Goal: Task Accomplishment & Management: Complete application form

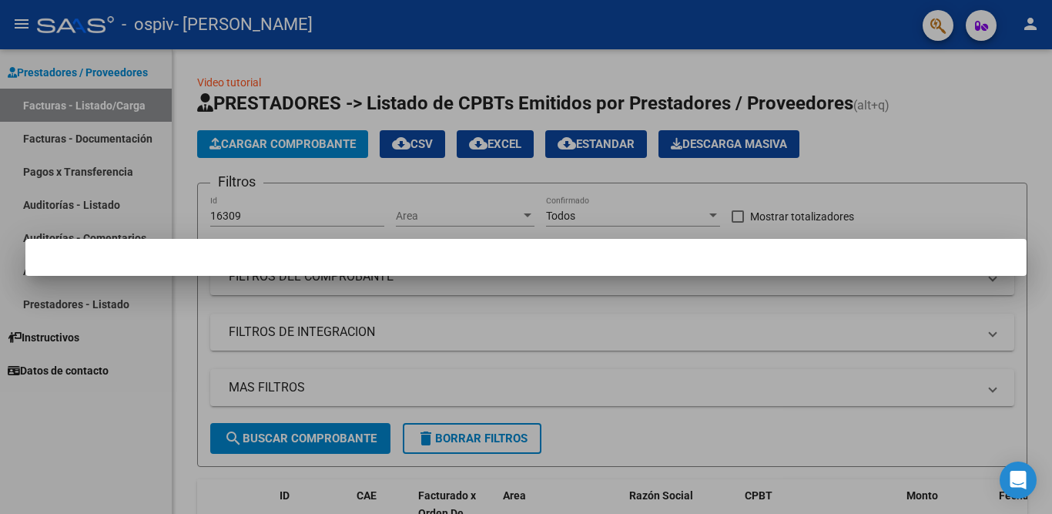
click at [1002, 143] on div at bounding box center [526, 257] width 1052 height 514
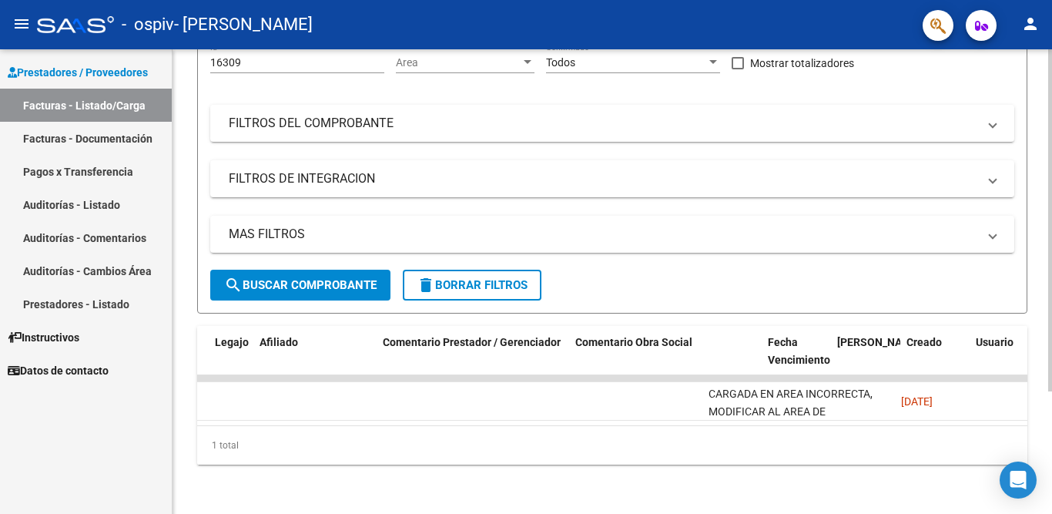
scroll to position [0, 2073]
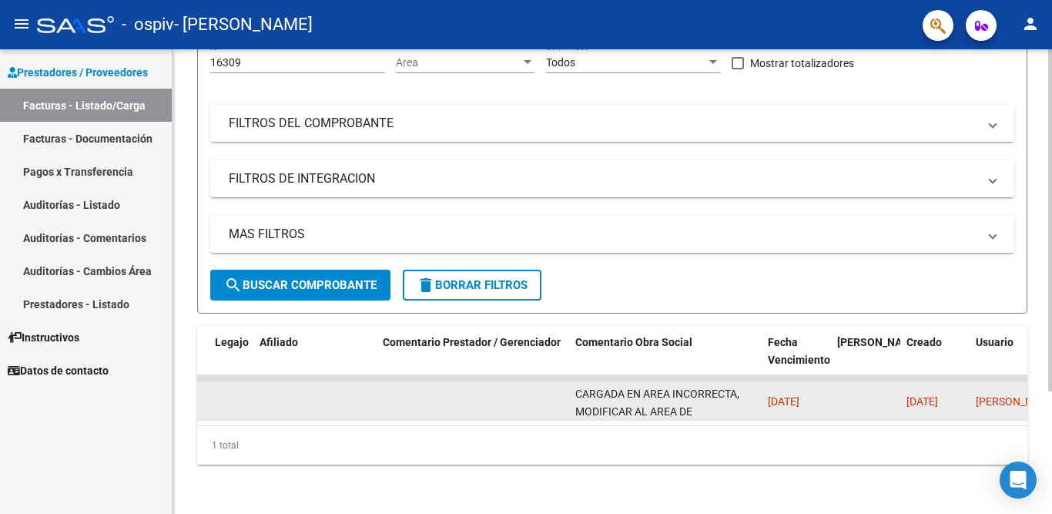
click at [693, 400] on div "CARGADA EN AREA INCORRECTA, MODIFICAR AL AREA DE INTEGRACION." at bounding box center [665, 401] width 180 height 32
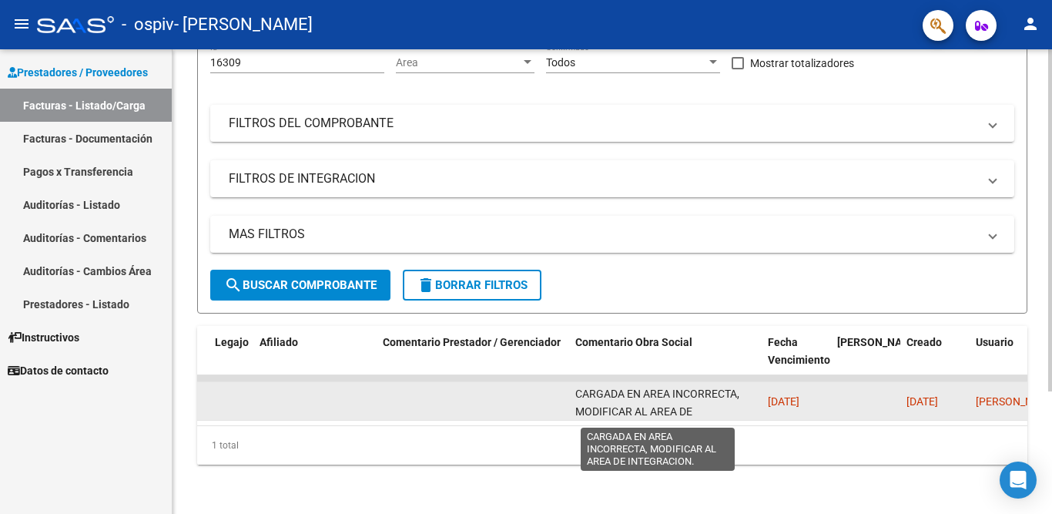
click at [661, 398] on span "CARGADA EN AREA INCORRECTA, MODIFICAR AL AREA DE INTEGRACION." at bounding box center [657, 411] width 164 height 48
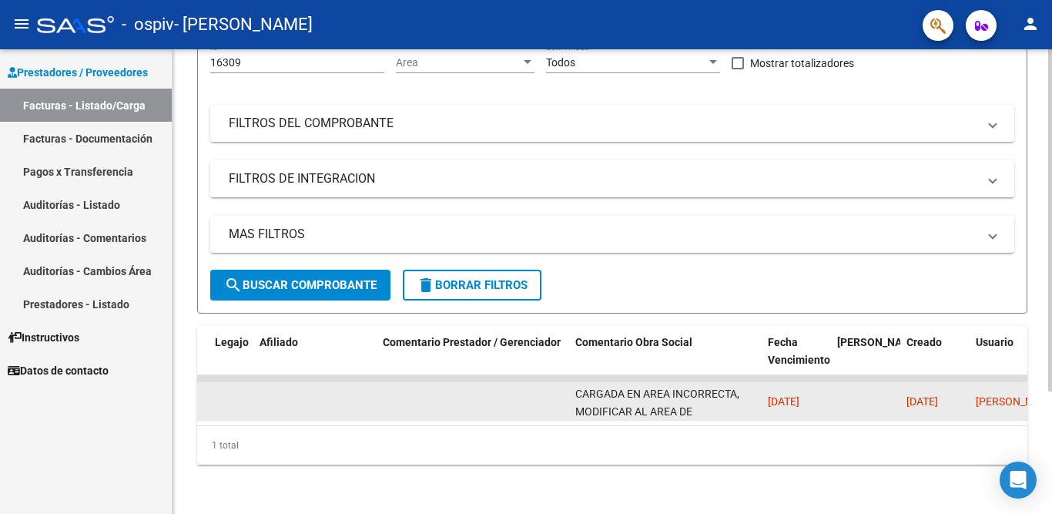
click at [702, 398] on div "CARGADA EN AREA INCORRECTA, MODIFICAR AL AREA DE INTEGRACION." at bounding box center [665, 401] width 180 height 32
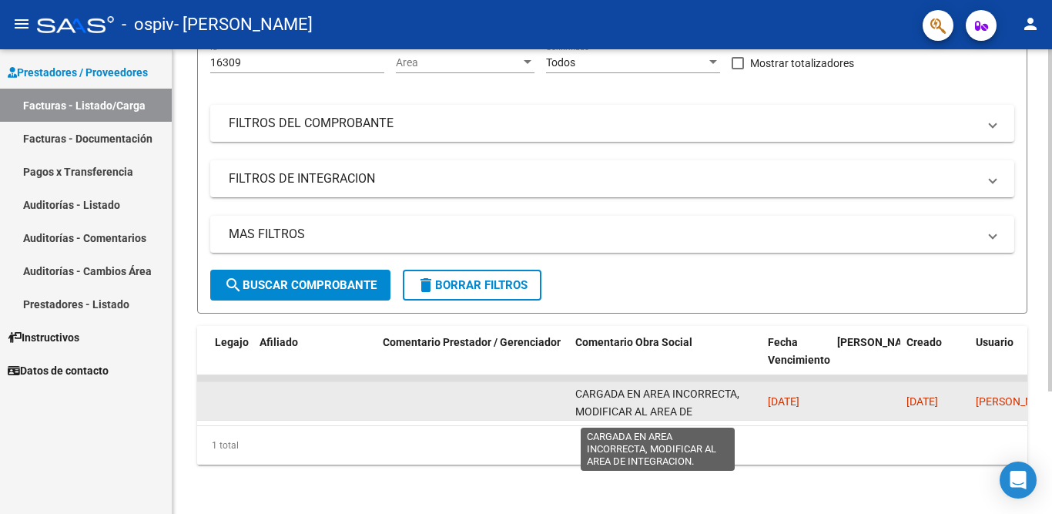
click at [690, 399] on span "CARGADA EN AREA INCORRECTA, MODIFICAR AL AREA DE INTEGRACION." at bounding box center [657, 411] width 164 height 48
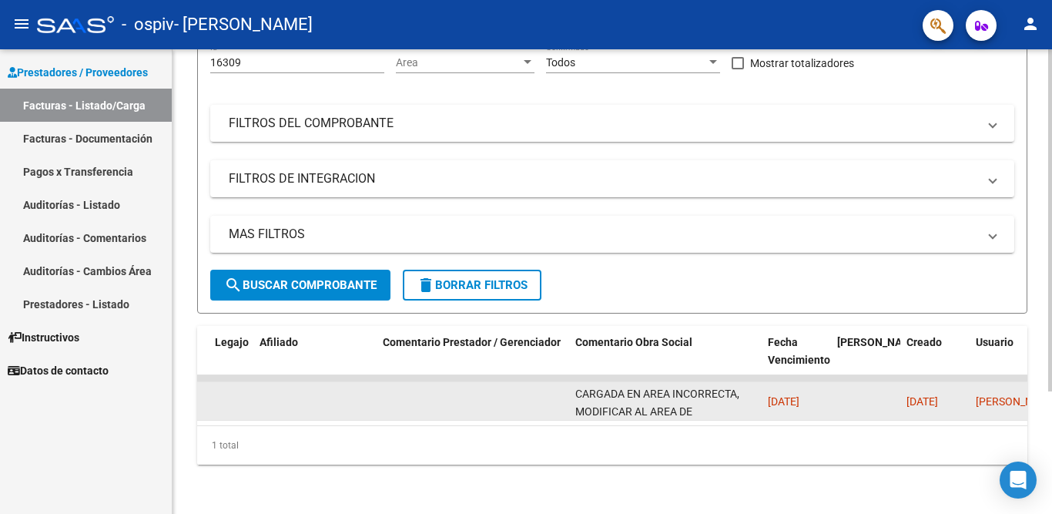
click at [690, 399] on span "CARGADA EN AREA INCORRECTA, MODIFICAR AL AREA DE INTEGRACION." at bounding box center [657, 411] width 164 height 48
click at [693, 396] on div "CARGADA EN AREA INCORRECTA, MODIFICAR AL AREA DE INTEGRACION." at bounding box center [665, 401] width 180 height 32
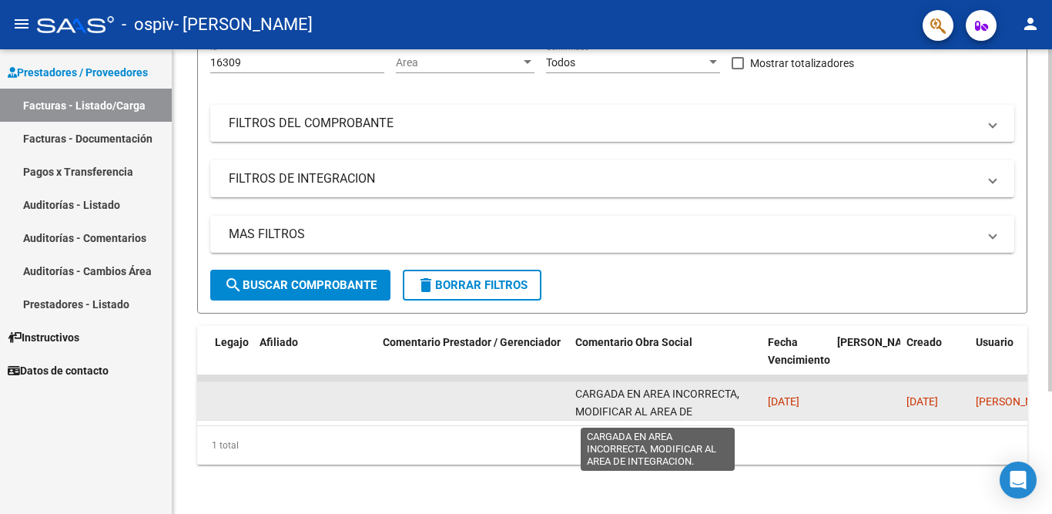
click at [677, 399] on span "CARGADA EN AREA INCORRECTA, MODIFICAR AL AREA DE INTEGRACION." at bounding box center [657, 411] width 164 height 48
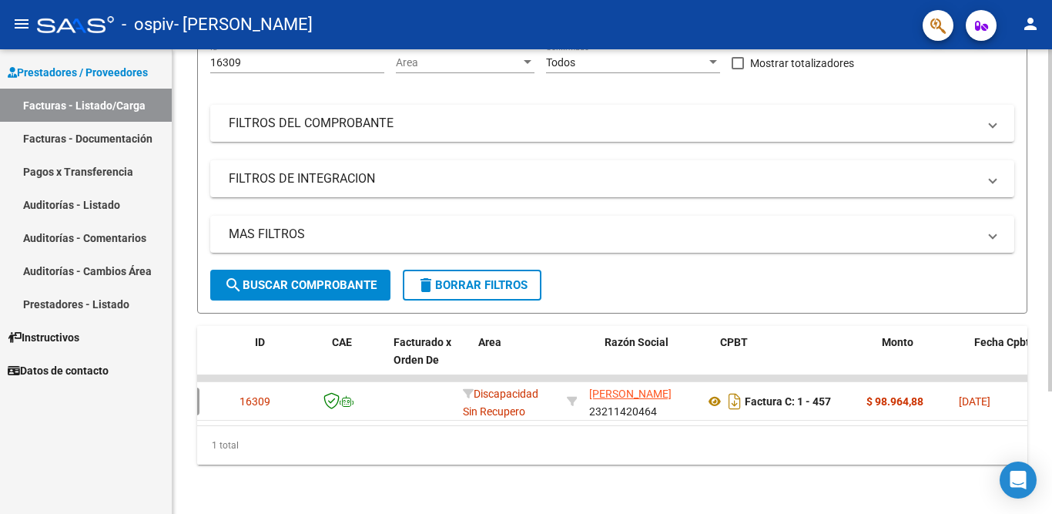
scroll to position [0, 0]
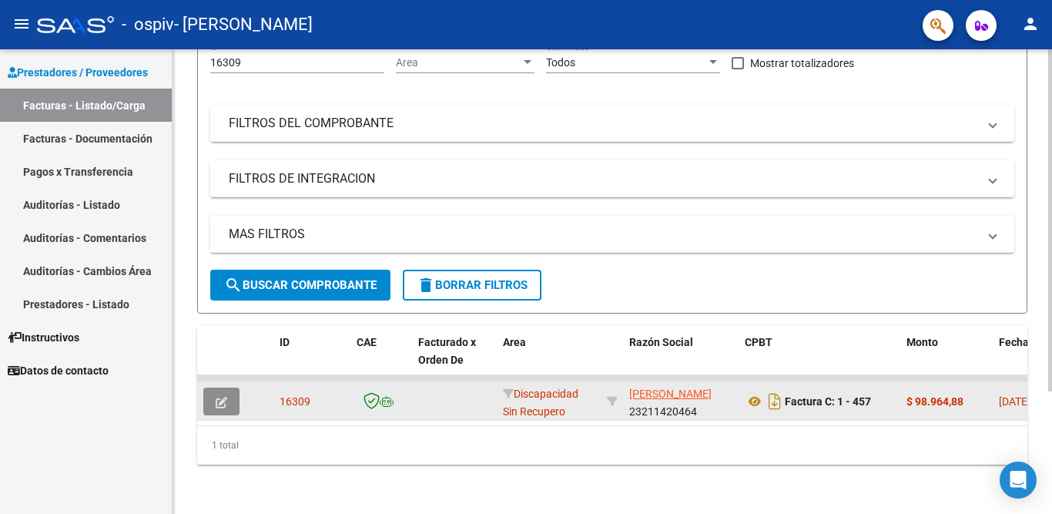
click at [215, 388] on button "button" at bounding box center [221, 401] width 36 height 28
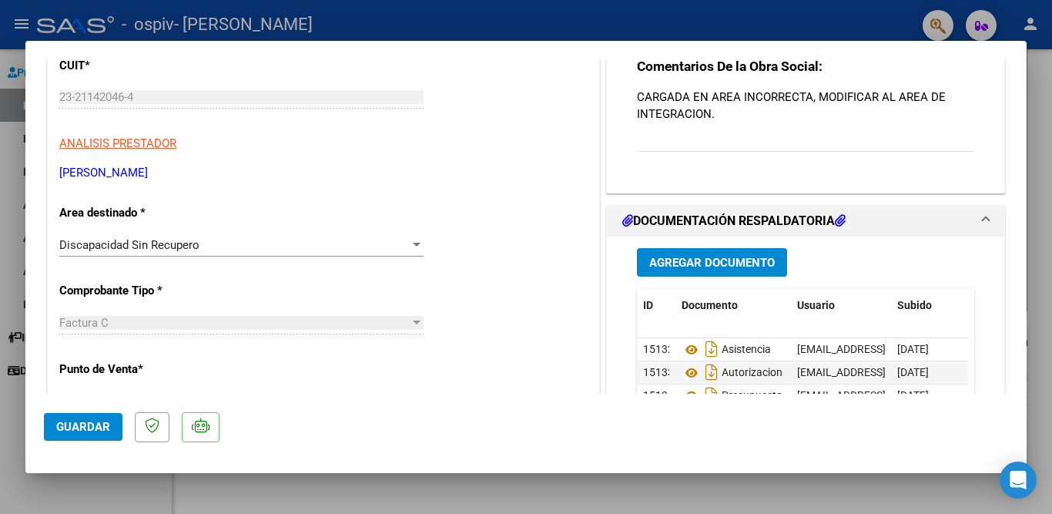
scroll to position [154, 0]
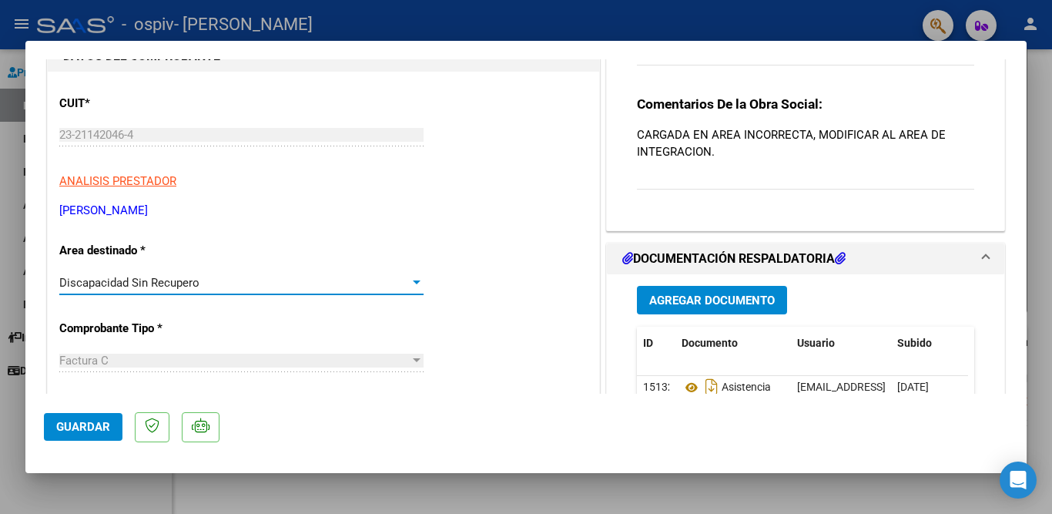
click at [413, 280] on div at bounding box center [417, 282] width 8 height 4
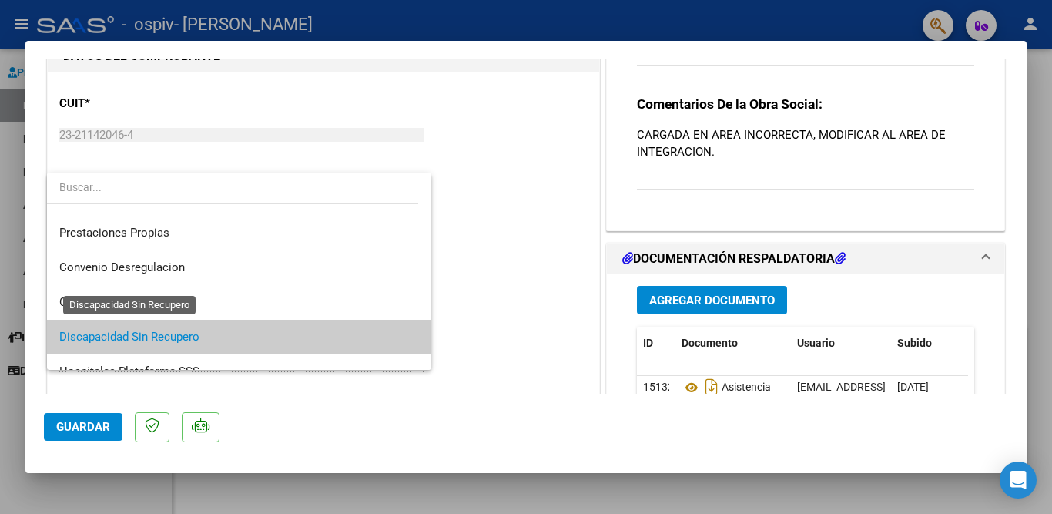
scroll to position [107, 0]
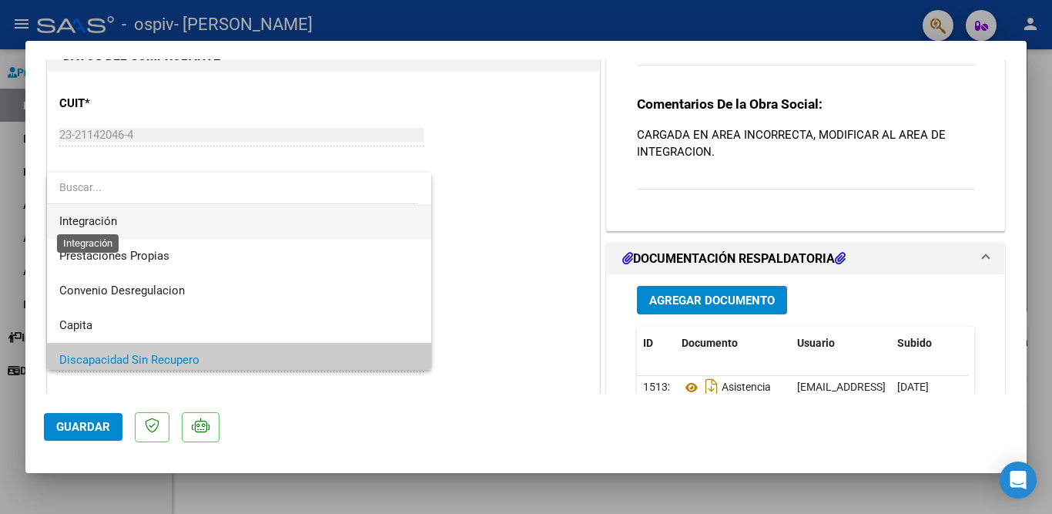
click at [102, 221] on span "Integración" at bounding box center [88, 221] width 58 height 14
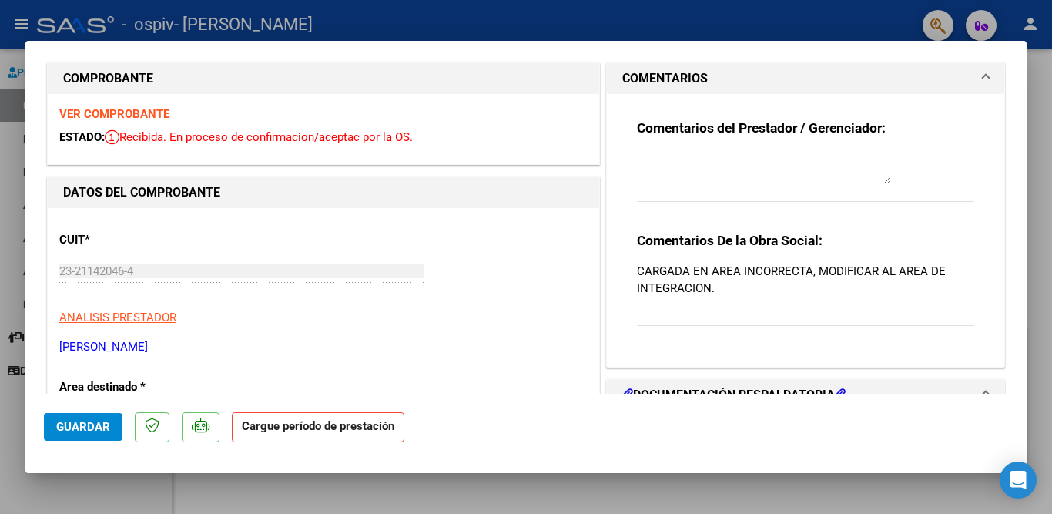
scroll to position [0, 0]
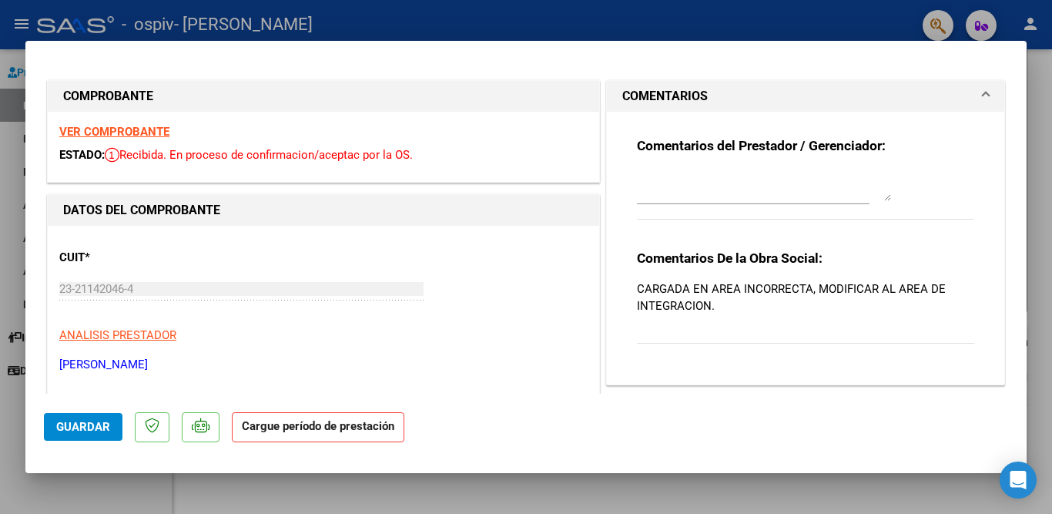
click at [135, 129] on strong "VER COMPROBANTE" at bounding box center [114, 132] width 110 height 14
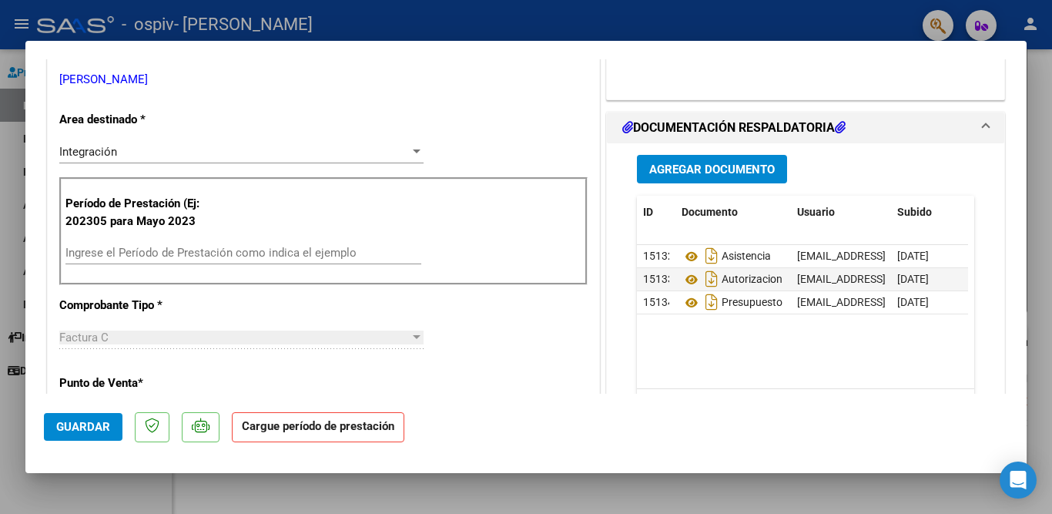
scroll to position [308, 0]
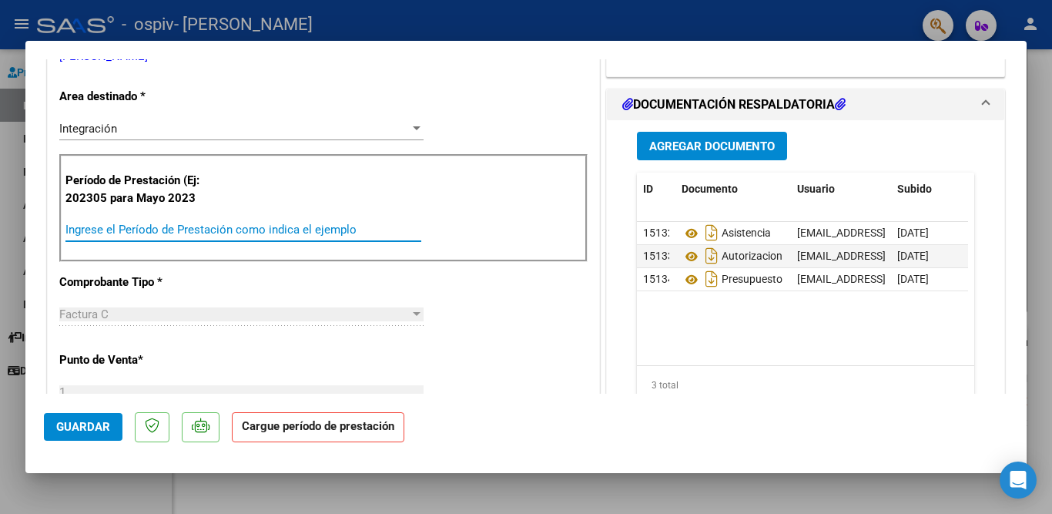
click at [137, 230] on input "Ingrese el Período de Prestación como indica el ejemplo" at bounding box center [243, 230] width 356 height 14
type input "0"
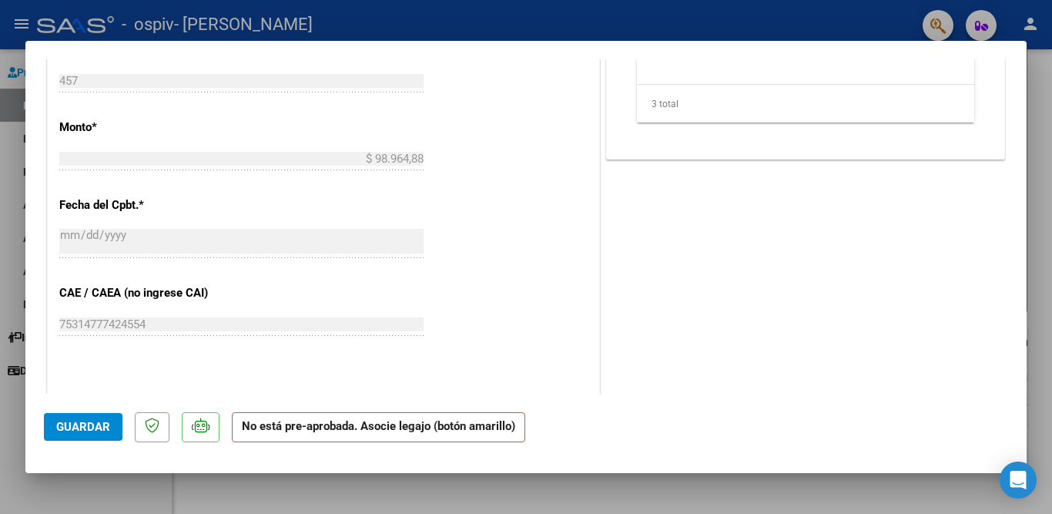
scroll to position [312, 0]
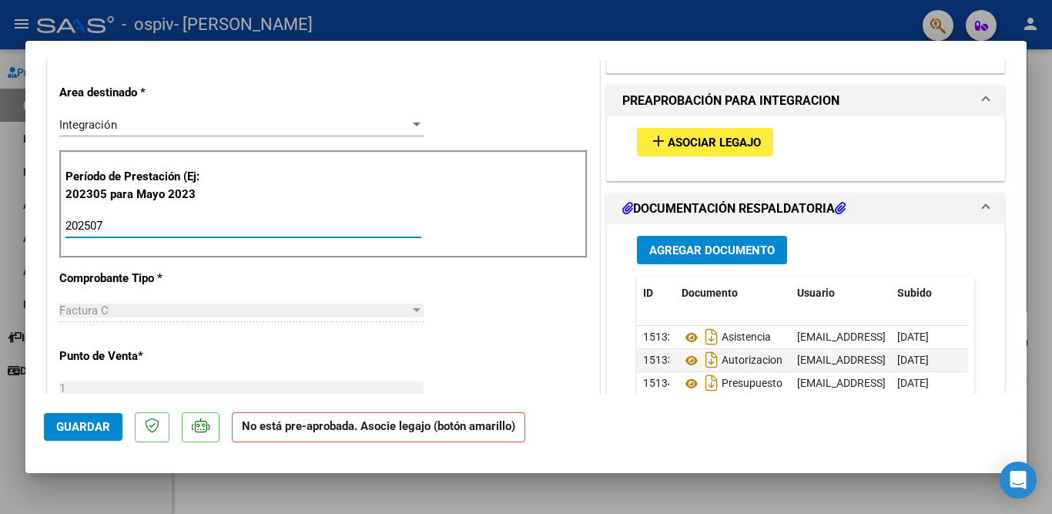
type input "202507"
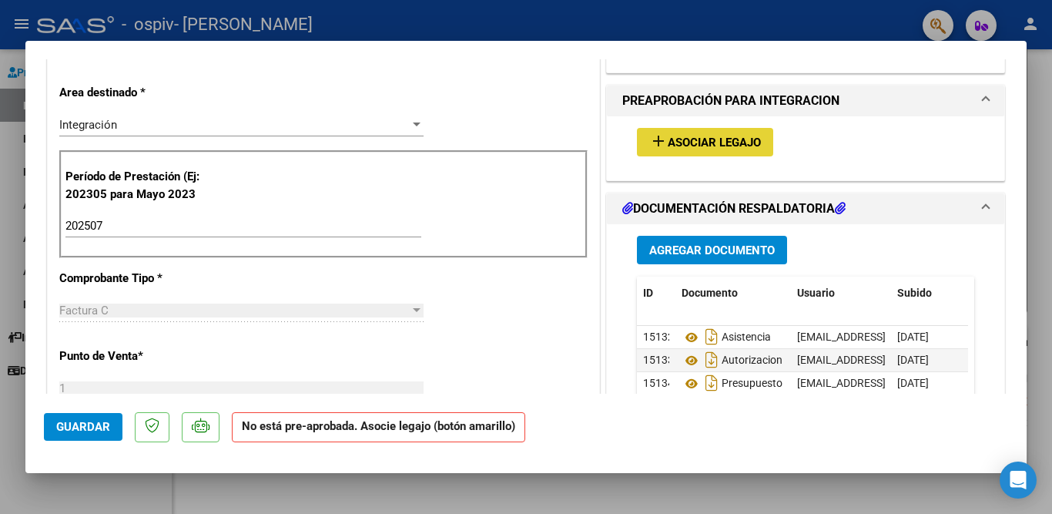
click at [675, 142] on span "Asociar Legajo" at bounding box center [714, 143] width 93 height 14
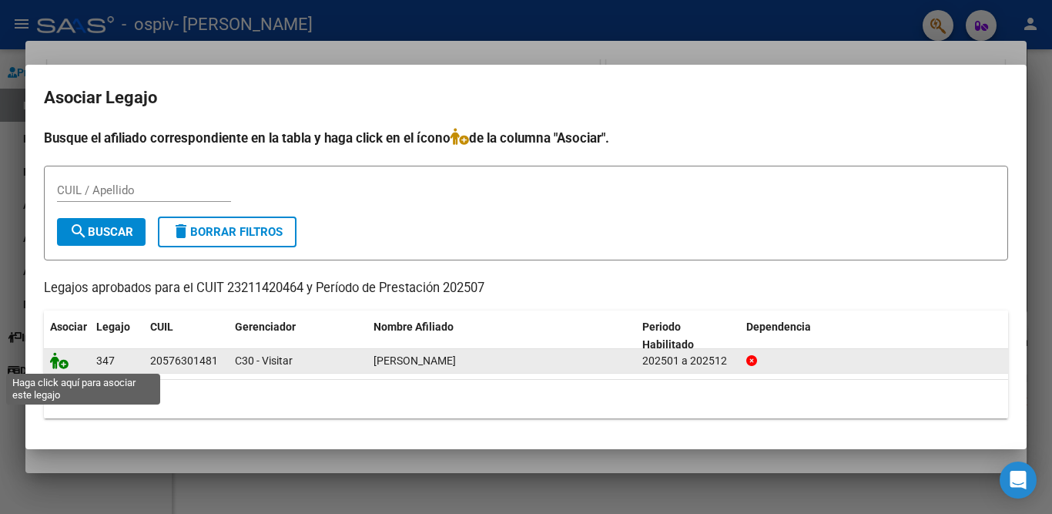
click at [52, 358] on icon at bounding box center [59, 360] width 18 height 17
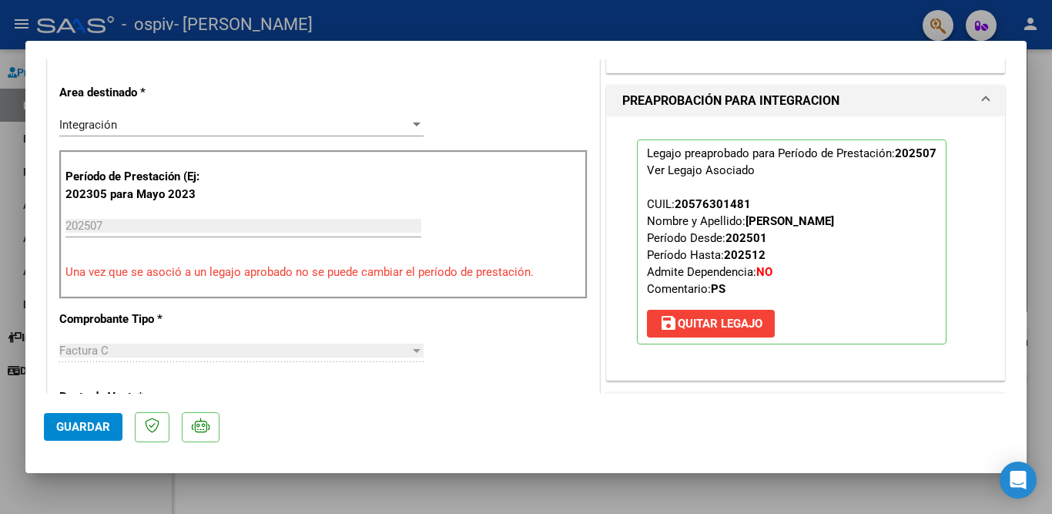
click at [84, 423] on span "Guardar" at bounding box center [83, 427] width 54 height 14
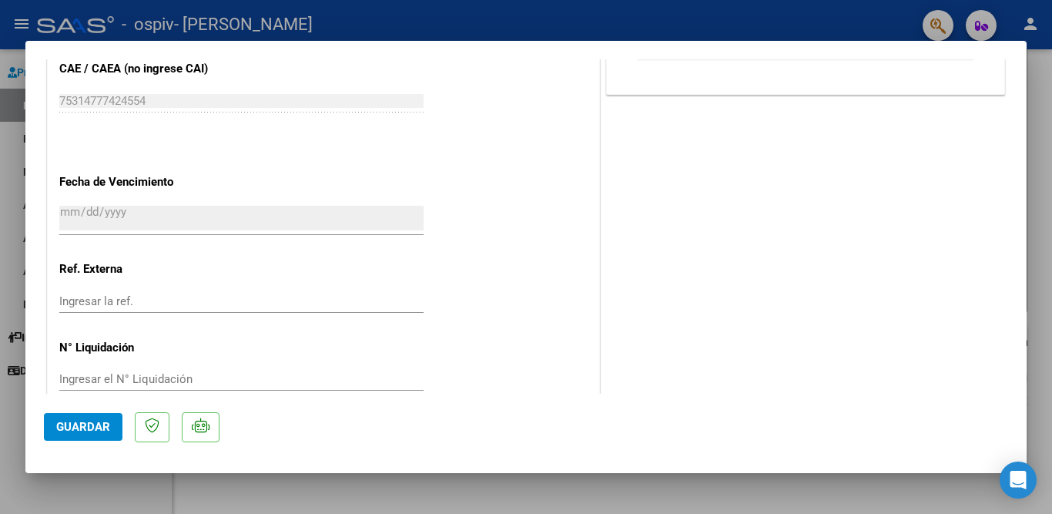
scroll to position [969, 0]
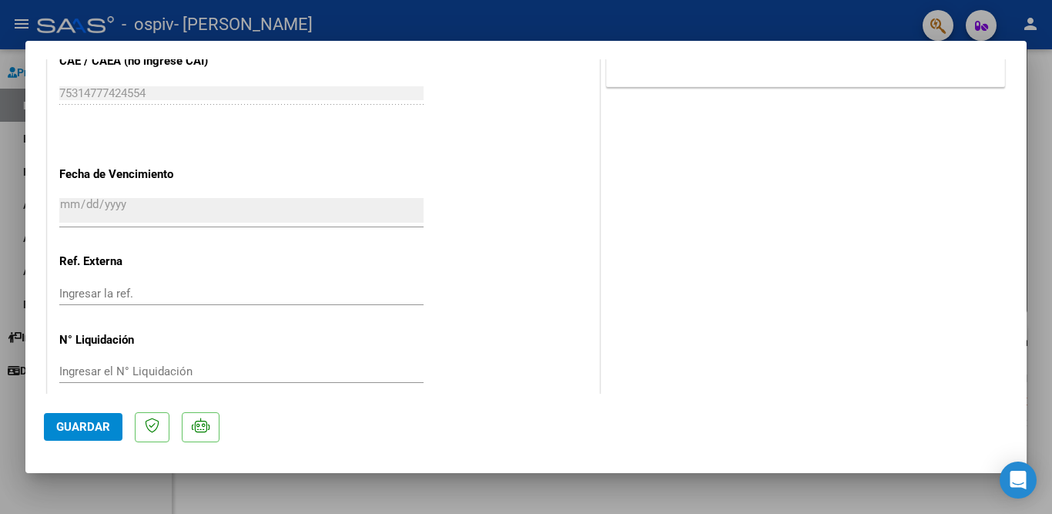
click at [69, 427] on span "Guardar" at bounding box center [83, 427] width 54 height 14
